Goal: Answer question/provide support: Share knowledge or assist other users

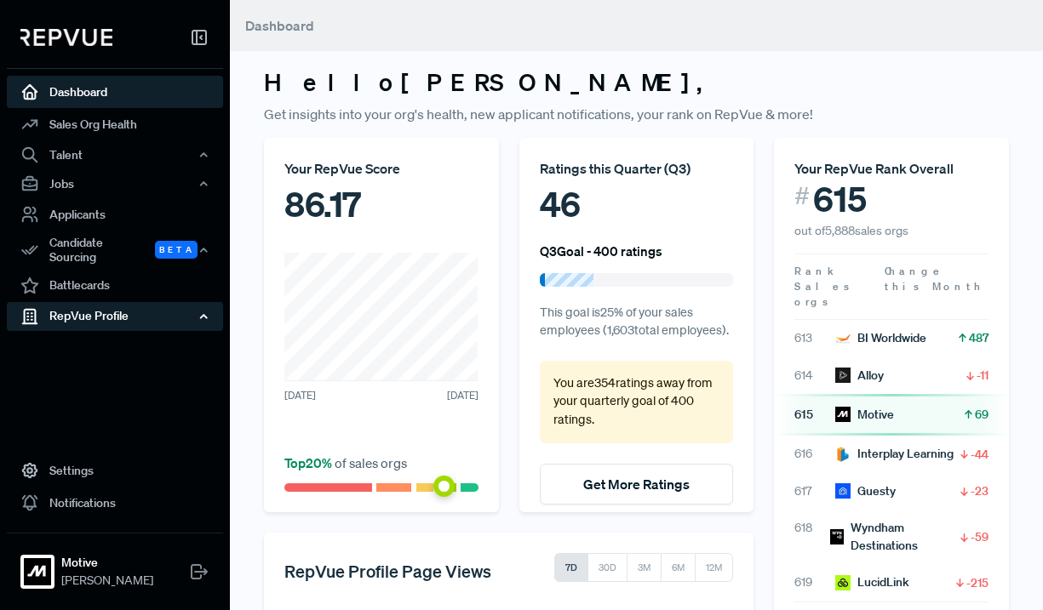
click at [181, 302] on div "RepVue Profile" at bounding box center [115, 316] width 216 height 29
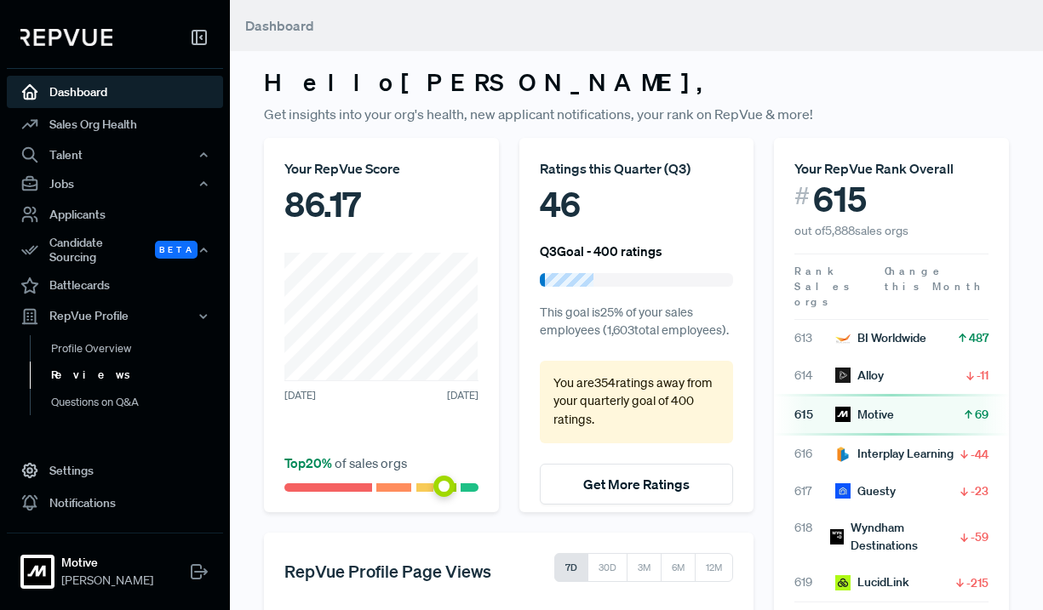
click at [113, 369] on link "Reviews" at bounding box center [138, 375] width 216 height 27
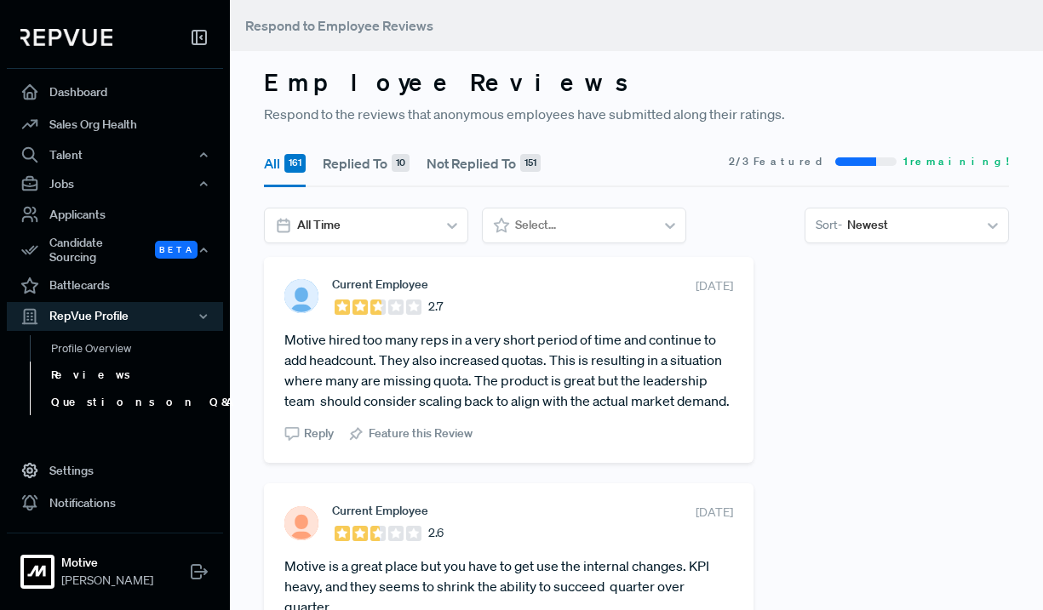
click at [120, 389] on link "Questions on Q&A" at bounding box center [138, 402] width 216 height 27
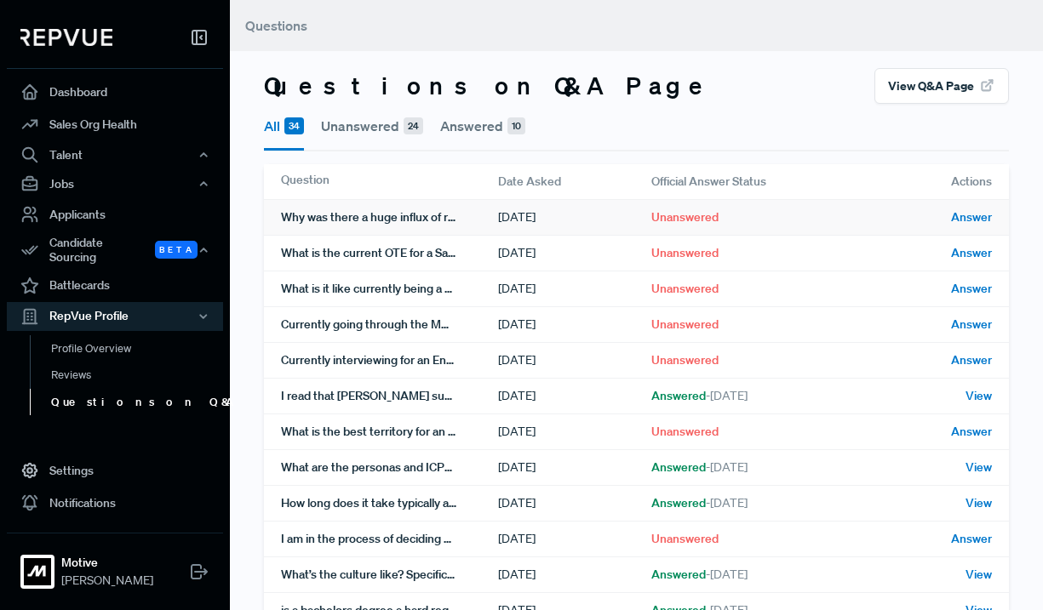
click at [437, 220] on div "Why was there a huge influx of reviews on August 21? Does management push for g…" at bounding box center [389, 217] width 217 height 35
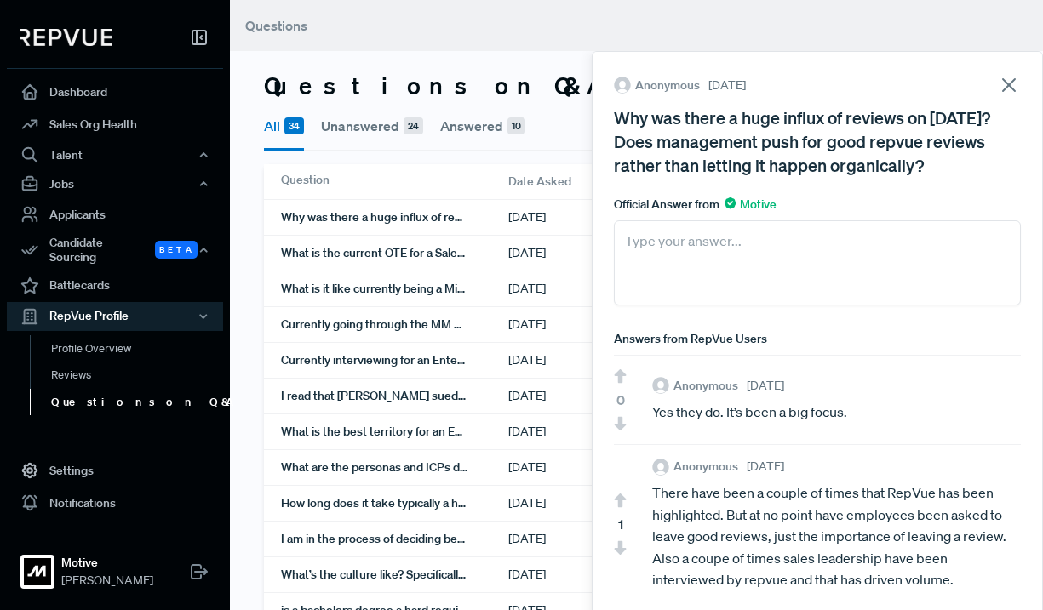
click at [1005, 85] on icon at bounding box center [1009, 85] width 24 height 24
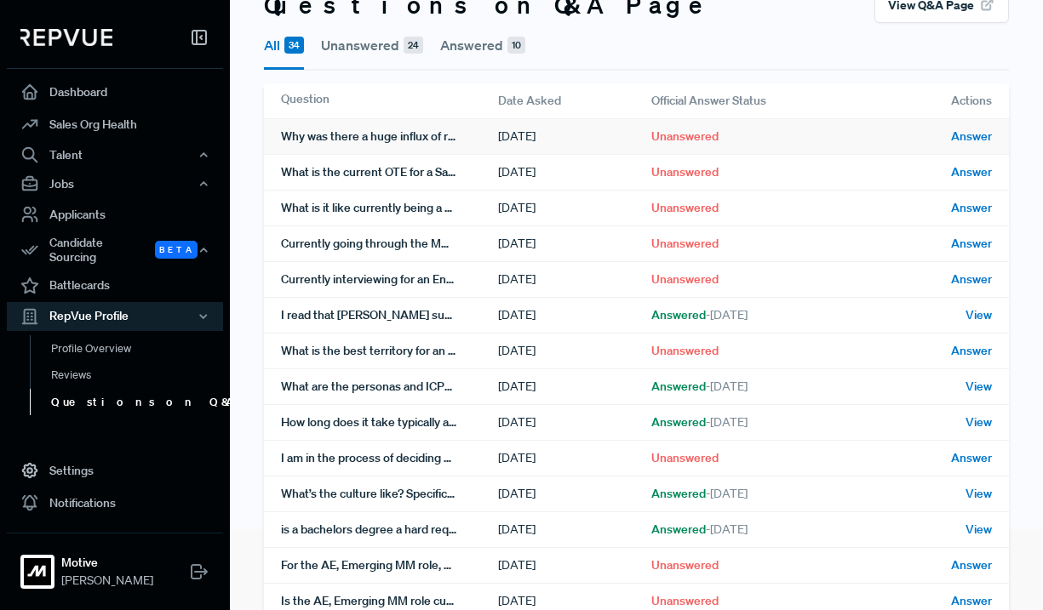
scroll to position [83, 0]
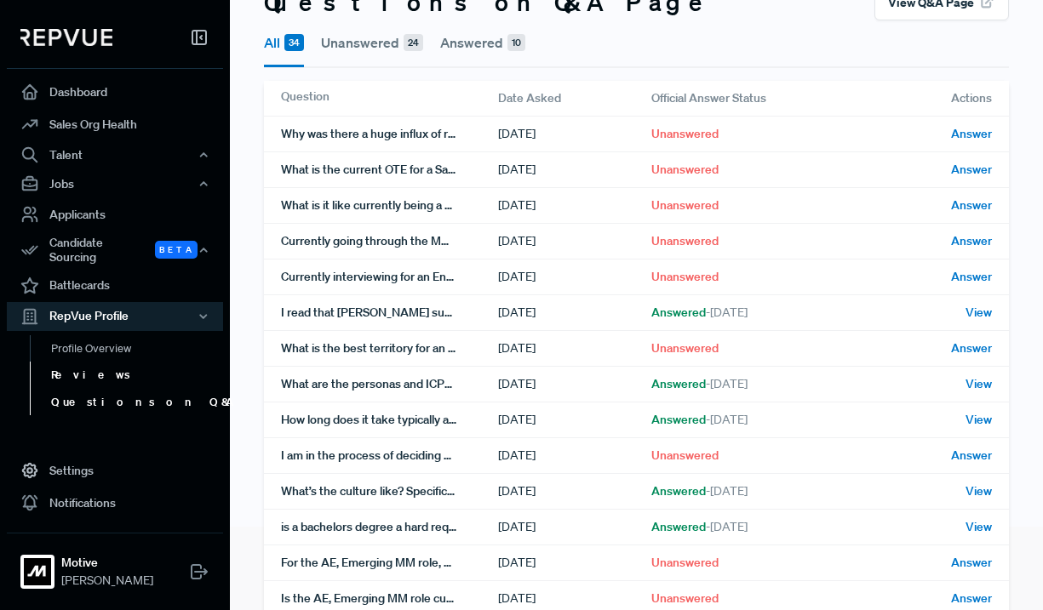
click at [126, 368] on link "Reviews" at bounding box center [138, 375] width 216 height 27
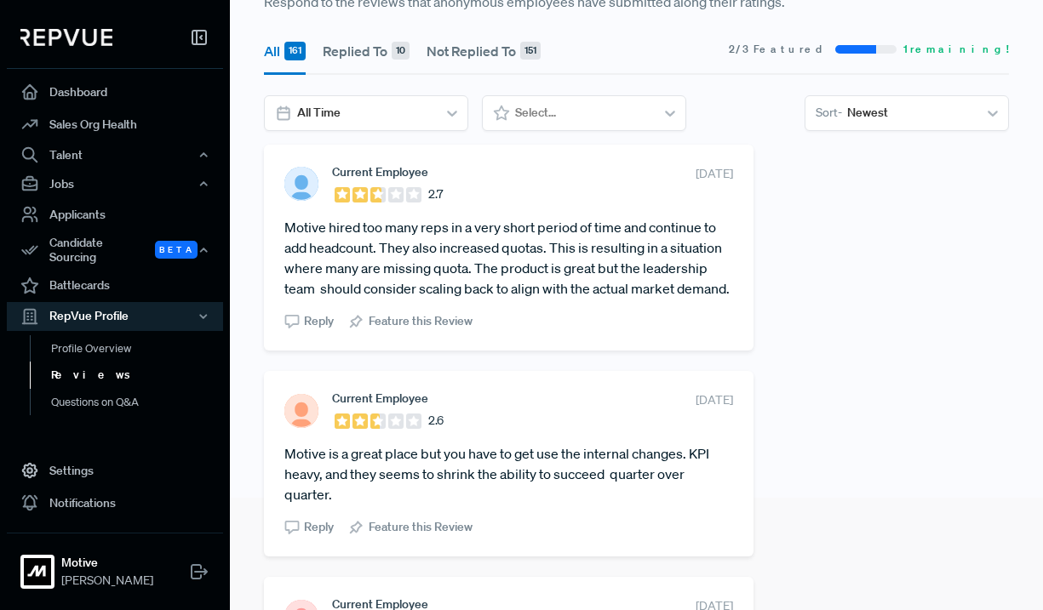
scroll to position [110, 0]
